Goal: Task Accomplishment & Management: Manage account settings

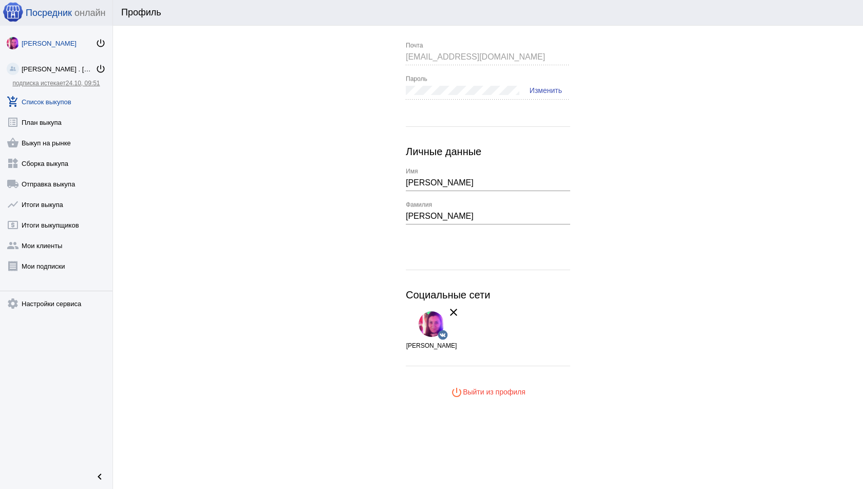
click at [62, 97] on link "add_shopping_cart Список выкупов" at bounding box center [56, 99] width 112 height 21
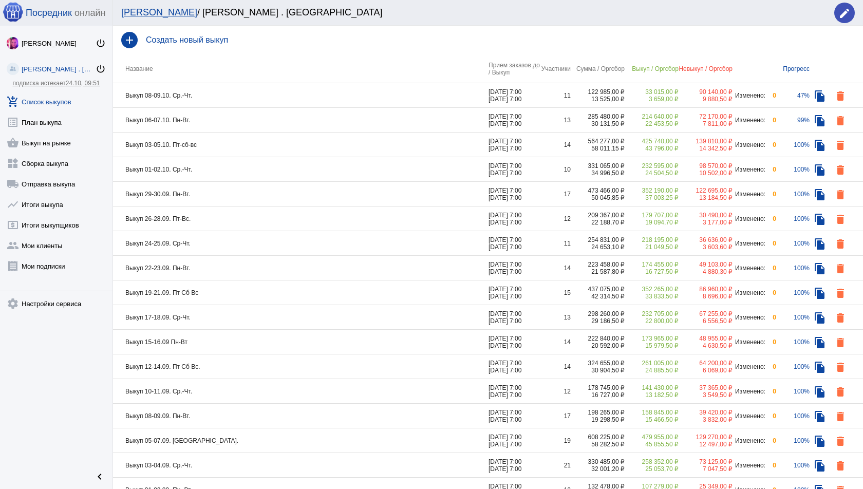
click at [257, 98] on td "Выкуп 08-09.10. Ср.-Чт." at bounding box center [300, 95] width 375 height 25
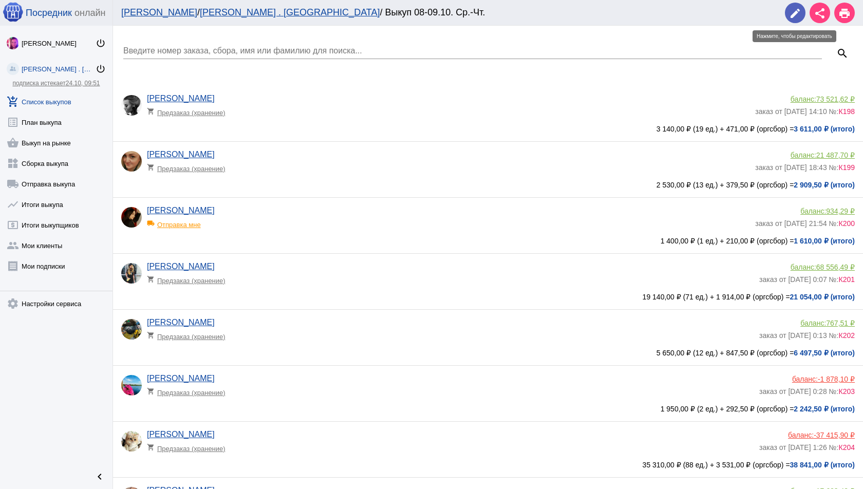
click at [793, 23] on span "edit" at bounding box center [795, 13] width 12 height 21
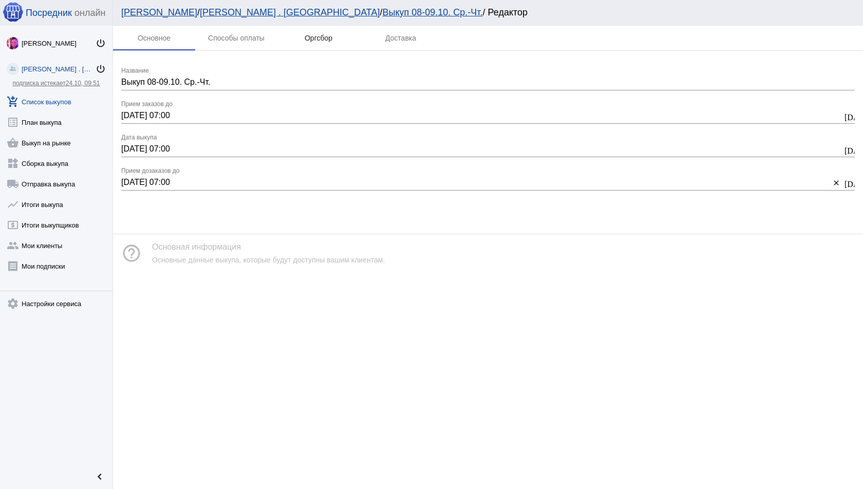
click at [339, 37] on div "Оргсбор" at bounding box center [318, 38] width 82 height 25
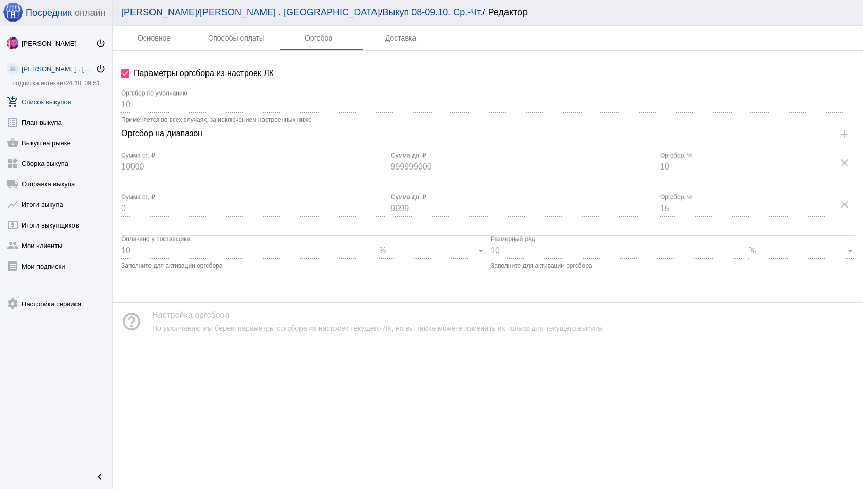
click at [418, 156] on div "999999000 Сумма до, ₽" at bounding box center [523, 163] width 265 height 23
